Goal: Task Accomplishment & Management: Use online tool/utility

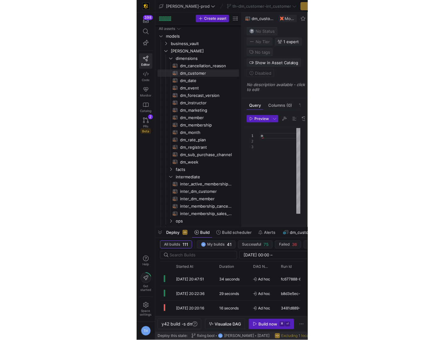
scroll to position [0, 2]
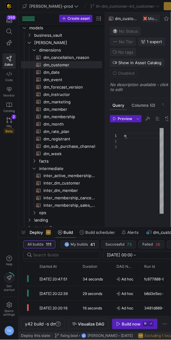
type textarea "m"
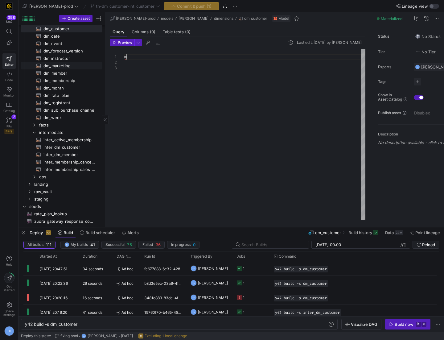
scroll to position [0, 0]
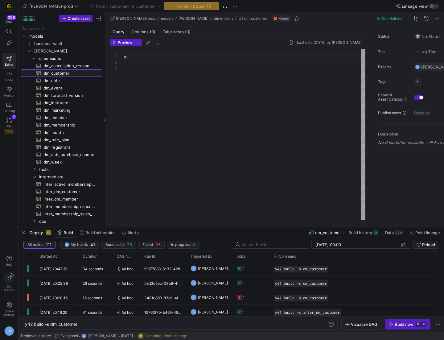
click at [73, 74] on span "dm_customer​​​​​​​​​​" at bounding box center [70, 73] width 52 height 7
click at [165, 62] on div "m" at bounding box center [244, 134] width 241 height 171
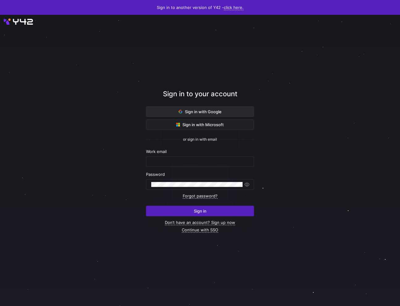
click at [216, 112] on span "Sign in with Google" at bounding box center [200, 111] width 43 height 5
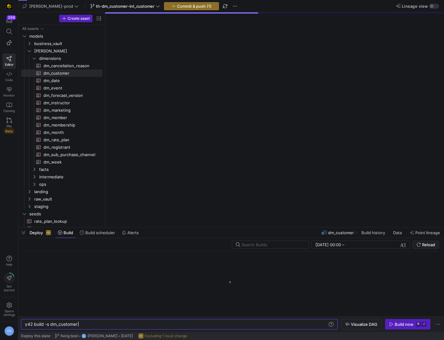
scroll to position [0, 53]
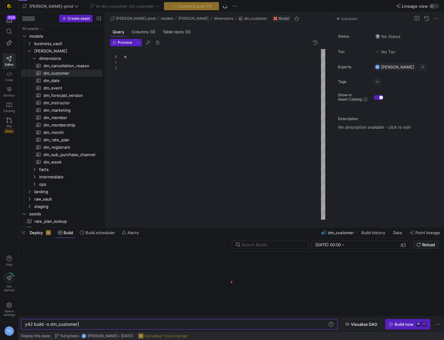
scroll to position [11, 0]
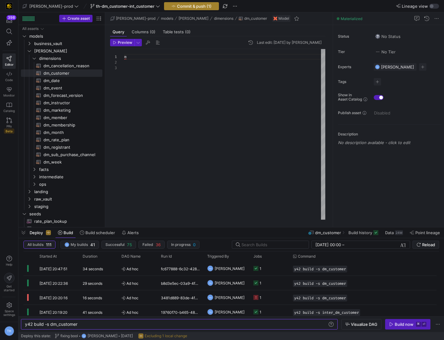
click at [177, 7] on span "Commit & push (1)" at bounding box center [194, 6] width 35 height 5
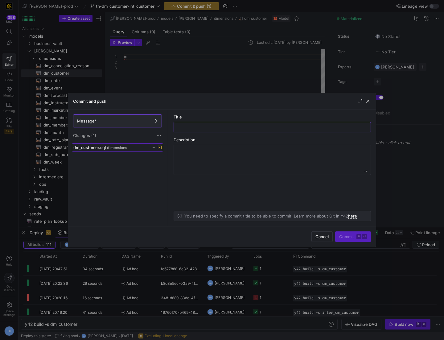
click at [117, 150] on span at bounding box center [117, 147] width 91 height 7
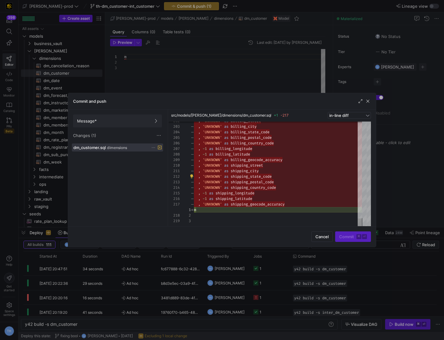
click at [152, 147] on icon at bounding box center [154, 148] width 4 height 4
click at [160, 167] on button "Discard" at bounding box center [177, 165] width 50 height 10
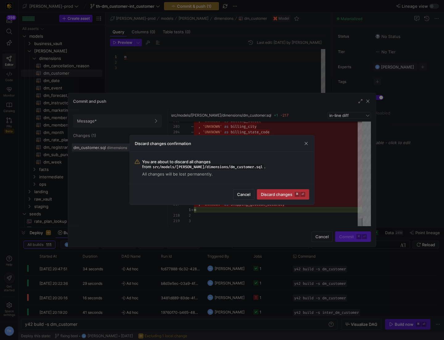
click at [272, 194] on span "Discard changes ⌘ ⏎" at bounding box center [283, 194] width 44 height 5
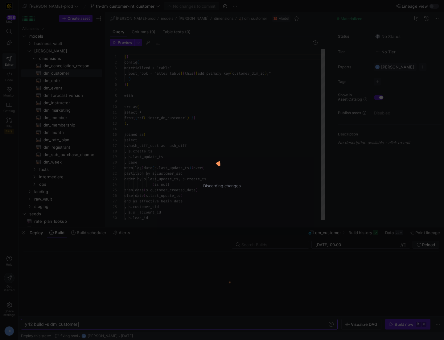
scroll to position [56, 0]
